Goal: Use online tool/utility: Utilize a website feature to perform a specific function

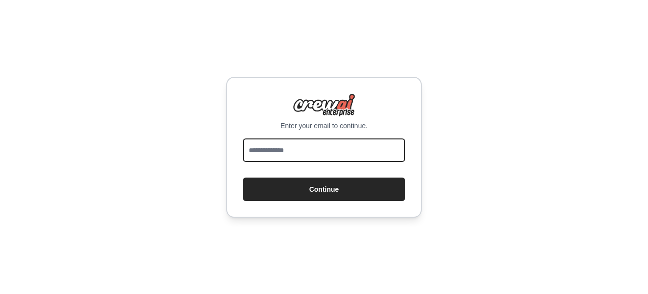
click at [257, 154] on input "email" at bounding box center [324, 149] width 162 height 23
type input "**********"
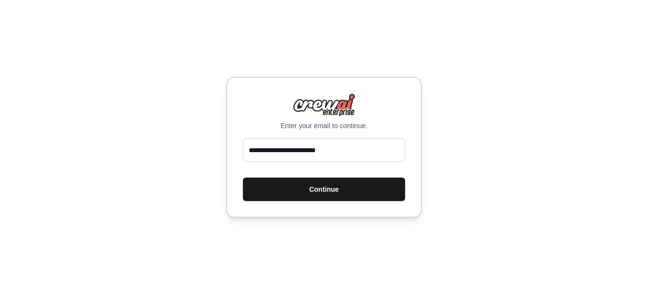
click at [298, 189] on button "Continue" at bounding box center [324, 188] width 162 height 23
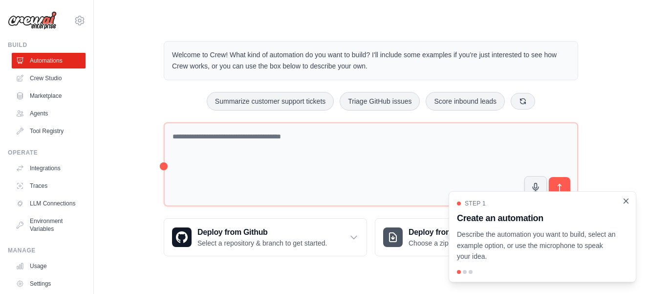
click at [625, 198] on icon "Close walkthrough" at bounding box center [626, 201] width 9 height 9
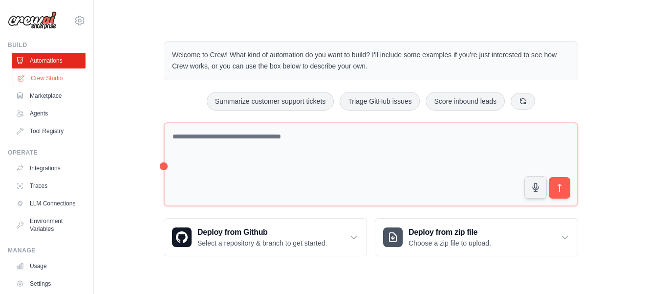
click at [41, 74] on link "Crew Studio" at bounding box center [50, 78] width 74 height 16
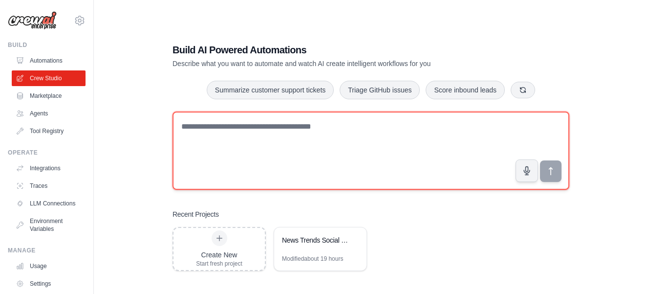
click at [254, 130] on textarea at bounding box center [371, 150] width 397 height 78
paste textarea "**********"
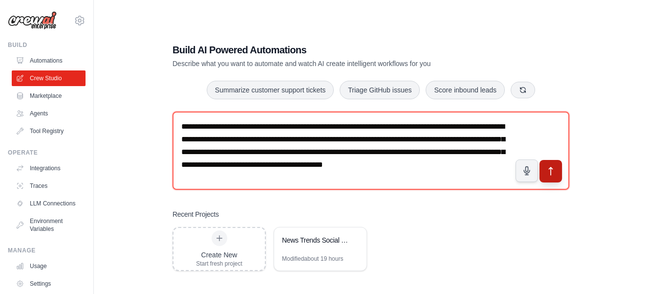
type textarea "**********"
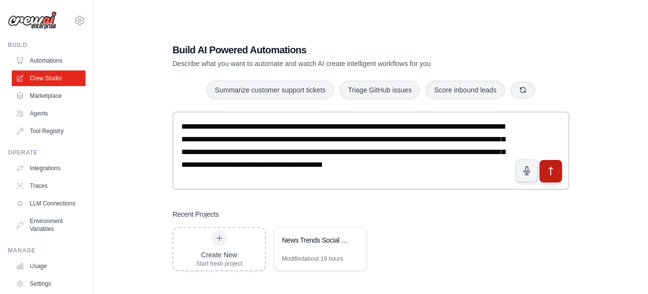
click at [553, 172] on icon "submit" at bounding box center [551, 171] width 10 height 10
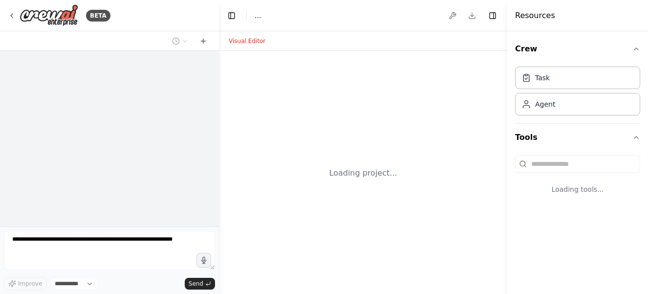
select select "****"
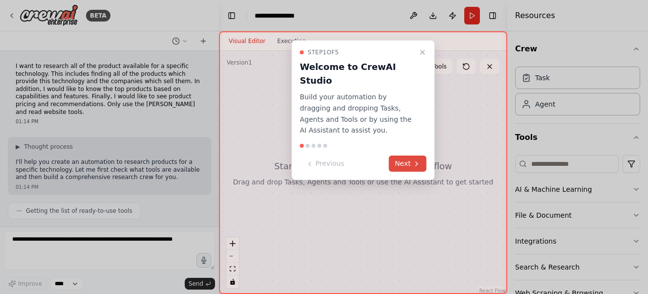
click at [412, 155] on button "Next" at bounding box center [408, 163] width 38 height 16
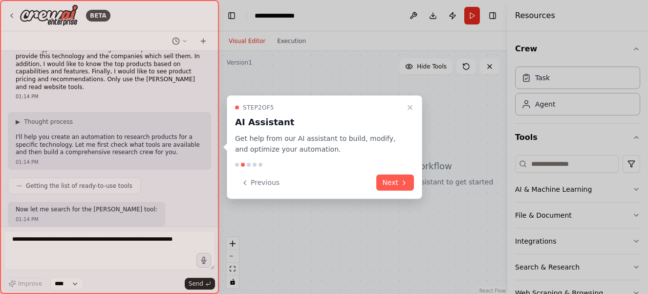
scroll to position [75, 0]
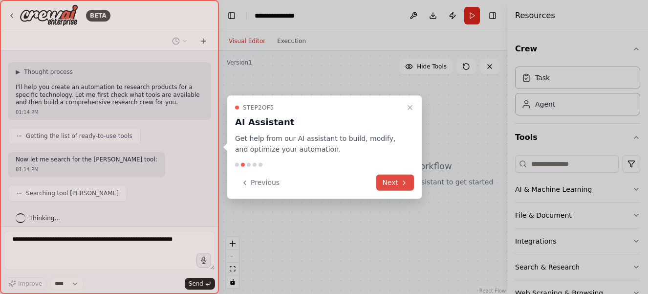
click at [392, 184] on button "Next" at bounding box center [395, 183] width 38 height 16
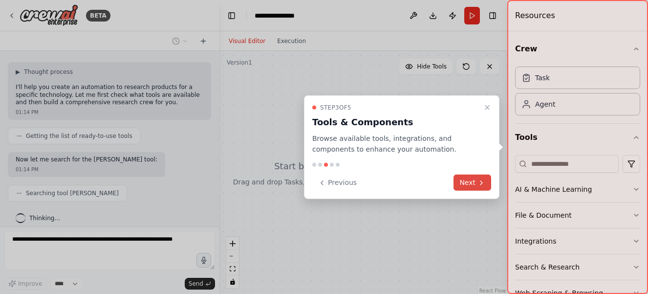
click at [469, 182] on button "Next" at bounding box center [473, 183] width 38 height 16
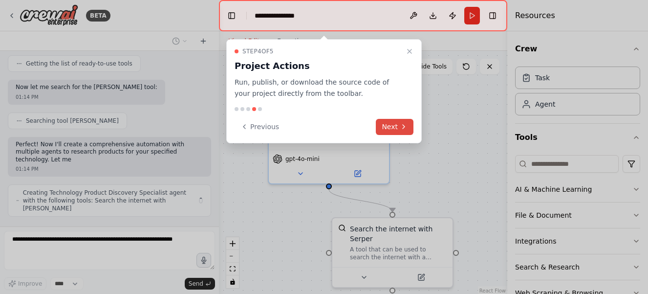
click at [391, 130] on button "Next" at bounding box center [395, 127] width 38 height 16
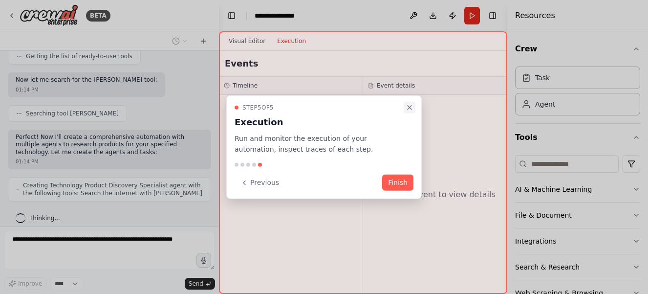
click at [409, 106] on icon "Close walkthrough" at bounding box center [410, 107] width 4 height 4
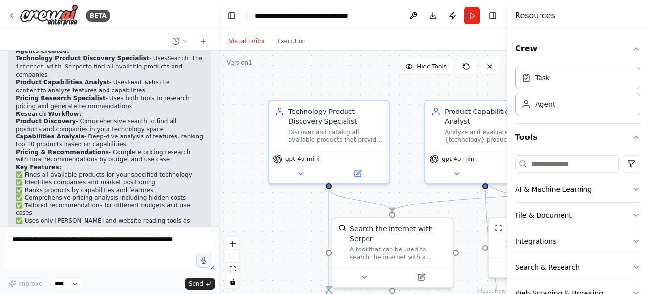
scroll to position [653, 0]
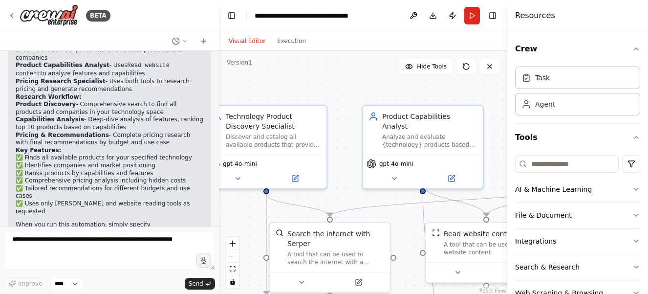
drag, startPoint x: 469, startPoint y: 88, endPoint x: 407, endPoint y: 93, distance: 61.8
click at [407, 93] on div ".deletable-edge-delete-btn { width: 20px; height: 20px; border: 0px solid #ffff…" at bounding box center [363, 173] width 288 height 244
click at [637, 46] on icon "button" at bounding box center [637, 49] width 8 height 8
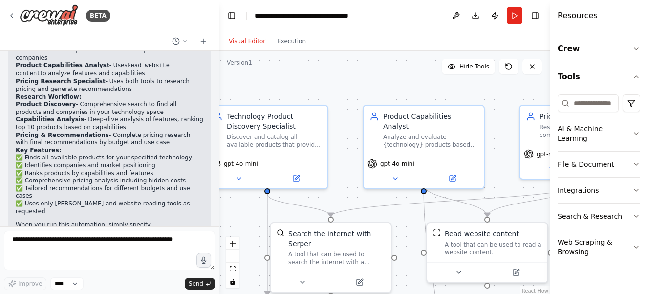
drag, startPoint x: 508, startPoint y: 47, endPoint x: 587, endPoint y: 43, distance: 78.3
click at [587, 43] on div "Resources Crew Tools AI & Machine Learning File & Document Integrations Search …" at bounding box center [599, 147] width 98 height 294
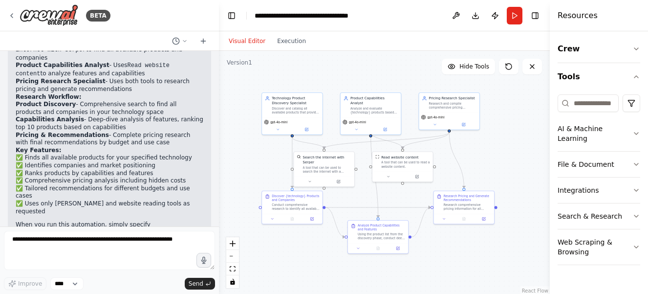
drag, startPoint x: 424, startPoint y: 80, endPoint x: 371, endPoint y: 81, distance: 52.8
click at [371, 81] on div ".deletable-edge-delete-btn { width: 20px; height: 20px; border: 0px solid #ffff…" at bounding box center [384, 173] width 331 height 244
click at [514, 14] on button "Run" at bounding box center [515, 16] width 16 height 18
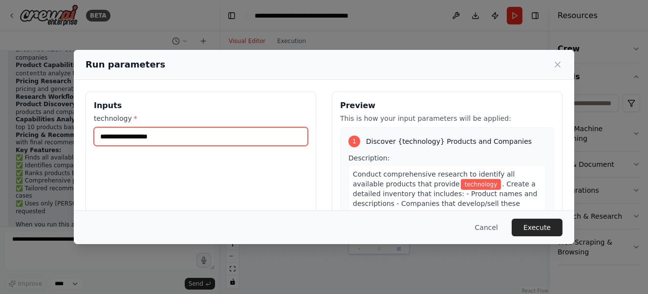
click at [212, 137] on input "technology *" at bounding box center [201, 136] width 214 height 19
type input "*********"
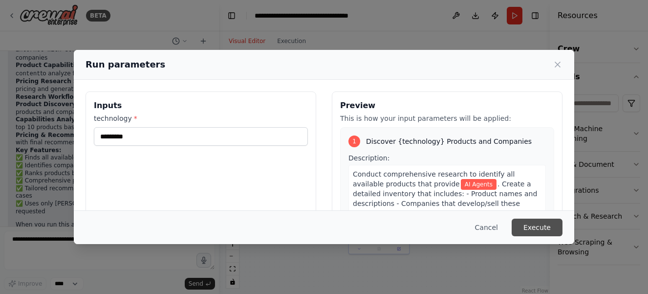
click at [536, 225] on button "Execute" at bounding box center [537, 227] width 51 height 18
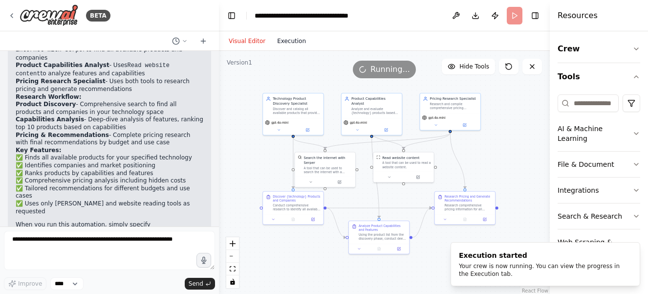
click at [288, 42] on button "Execution" at bounding box center [291, 41] width 41 height 12
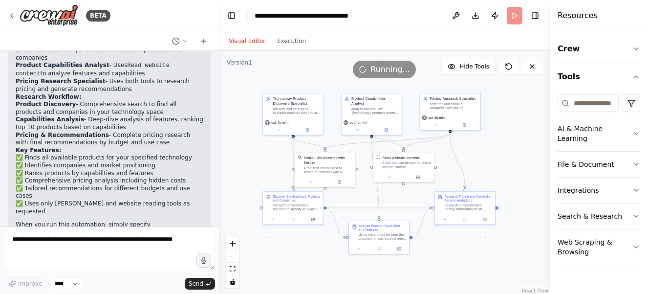
click at [249, 40] on button "Visual Editor" at bounding box center [247, 41] width 48 height 12
click at [296, 40] on button "Execution" at bounding box center [291, 41] width 41 height 12
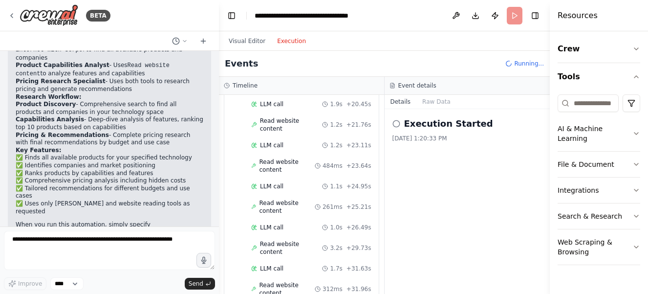
scroll to position [723, 0]
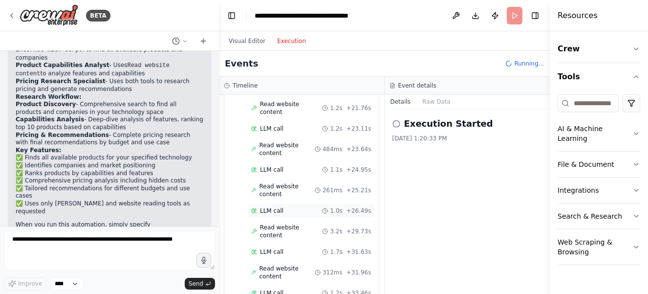
click at [266, 207] on span "LLM call" at bounding box center [271, 211] width 23 height 8
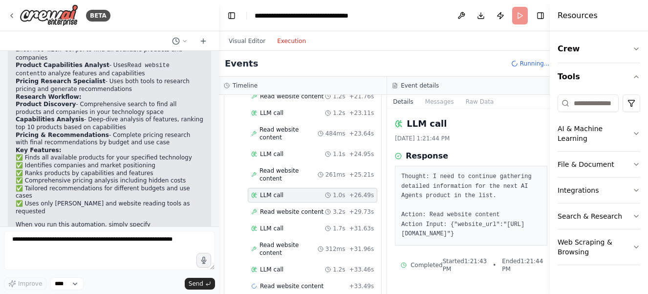
scroll to position [14, 0]
click at [274, 208] on span "Read website content" at bounding box center [292, 212] width 64 height 8
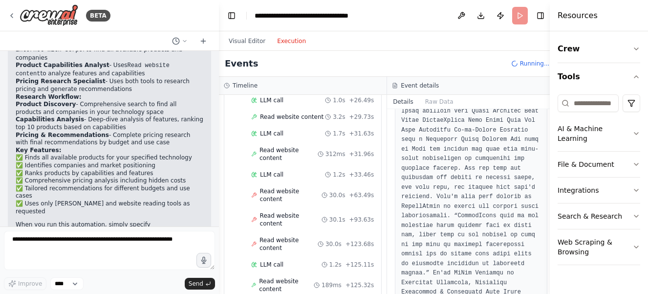
scroll to position [591, 0]
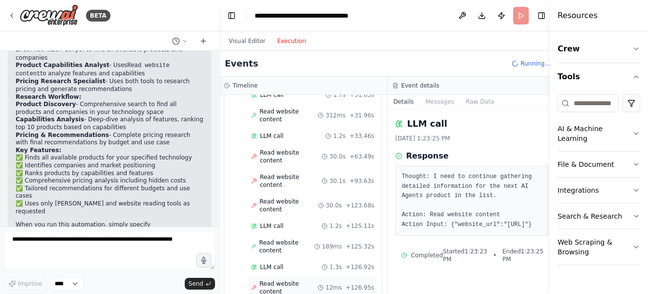
scroll to position [875, 0]
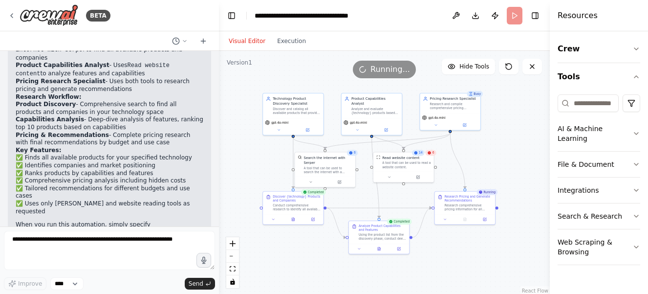
click at [245, 41] on button "Visual Editor" at bounding box center [247, 41] width 48 height 12
click at [175, 40] on icon at bounding box center [176, 41] width 8 height 8
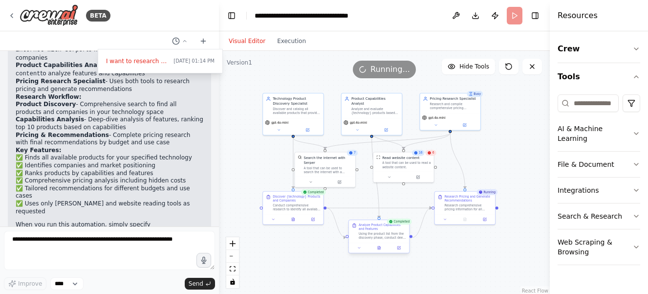
click at [378, 235] on div "Using the product list from the discovery phase, conduct deep-dive analysis of …" at bounding box center [382, 236] width 47 height 8
click at [446, 250] on div ".deletable-edge-delete-btn { width: 20px; height: 20px; border: 0px solid #ffff…" at bounding box center [384, 173] width 331 height 244
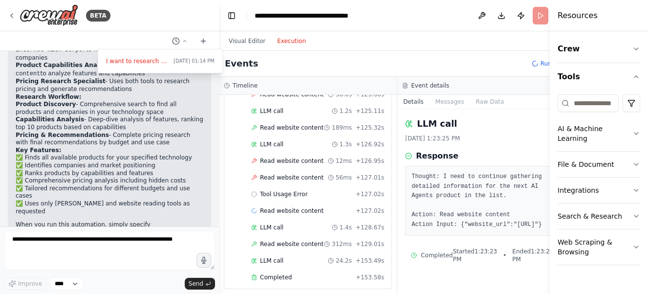
click at [275, 38] on button "Execution" at bounding box center [291, 41] width 41 height 12
click at [636, 78] on icon "button" at bounding box center [637, 77] width 8 height 8
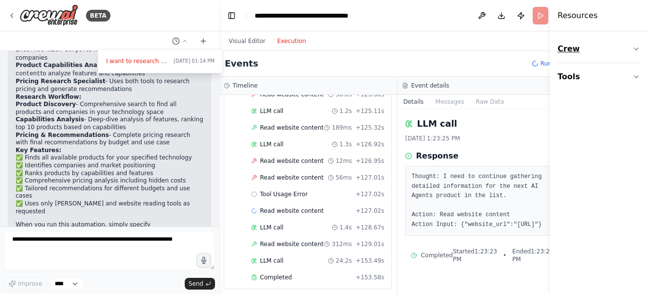
click at [636, 49] on icon "button" at bounding box center [636, 49] width 4 height 2
click at [603, 80] on div "Task" at bounding box center [599, 77] width 83 height 22
click at [577, 79] on div "Task" at bounding box center [578, 77] width 28 height 10
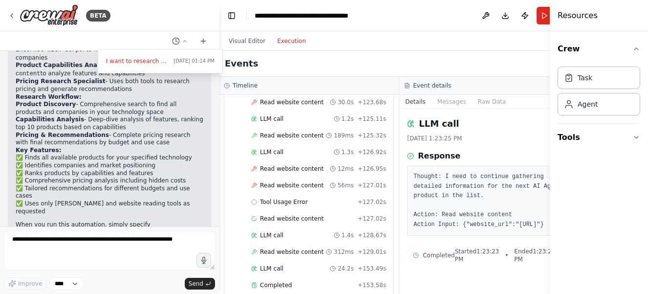
scroll to position [868, 0]
click at [446, 102] on button "Messages" at bounding box center [452, 102] width 41 height 14
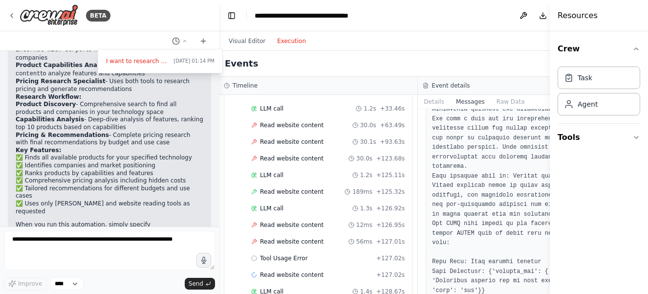
scroll to position [74, 0]
click at [518, 98] on button "Raw Data" at bounding box center [511, 102] width 40 height 14
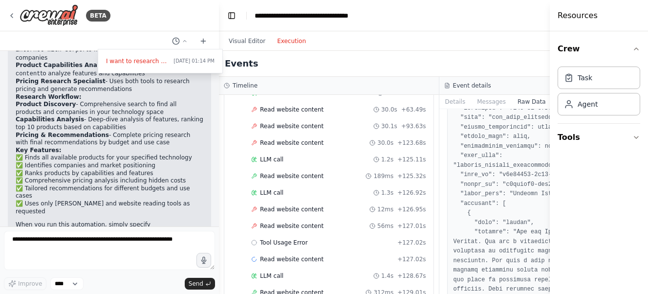
scroll to position [51, 0]
click at [482, 100] on button "Messages" at bounding box center [491, 102] width 41 height 14
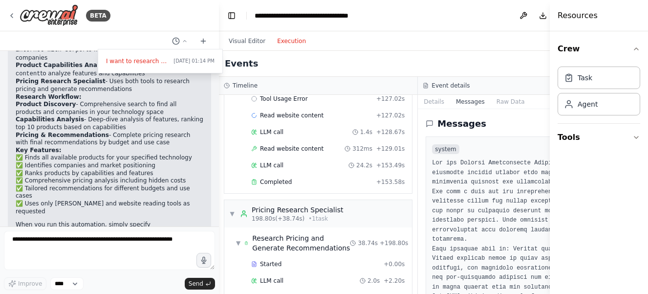
scroll to position [949, 0]
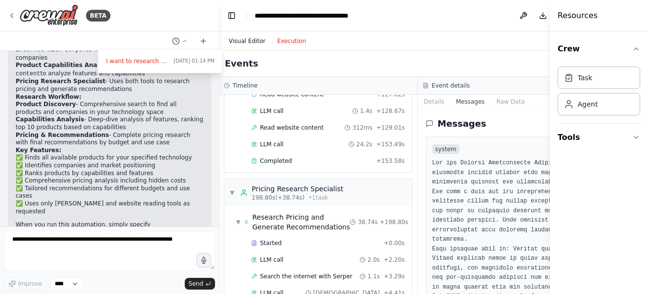
click at [247, 35] on button "Visual Editor" at bounding box center [247, 41] width 48 height 12
